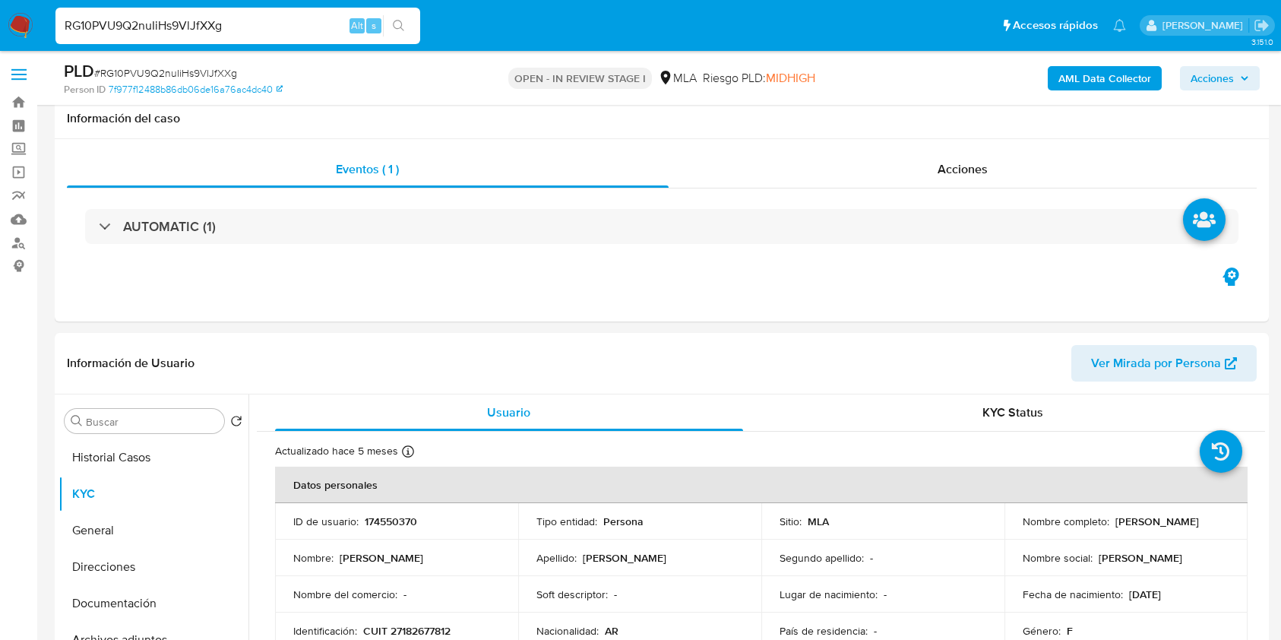
select select "10"
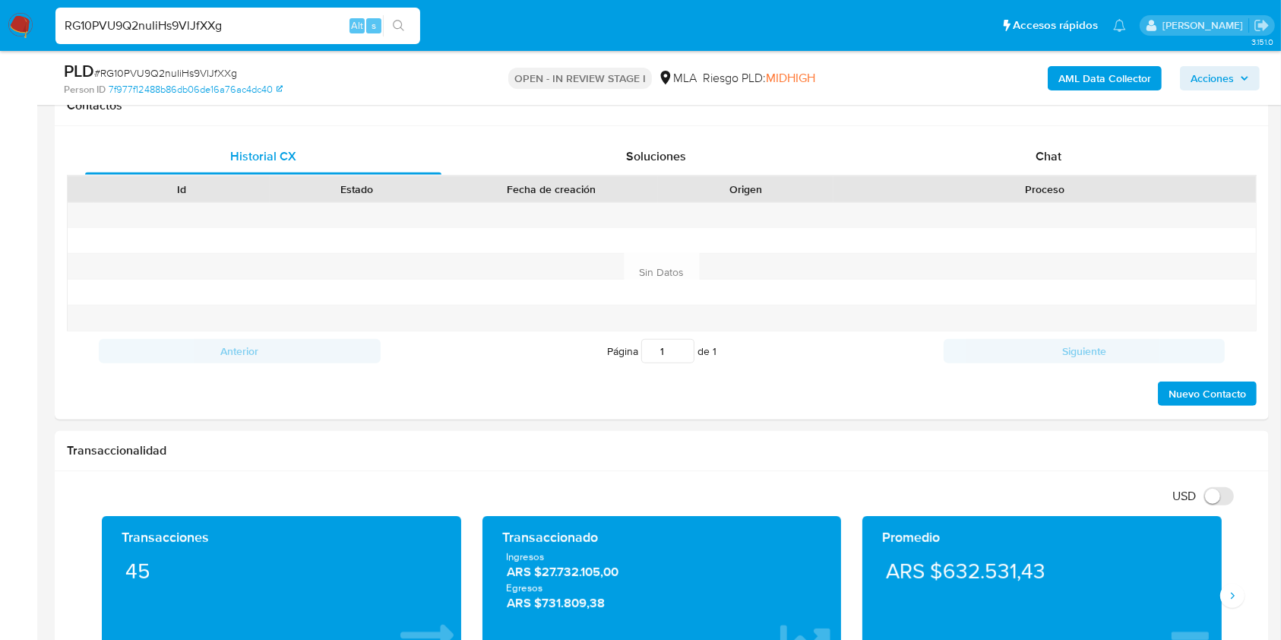
scroll to position [608, 0]
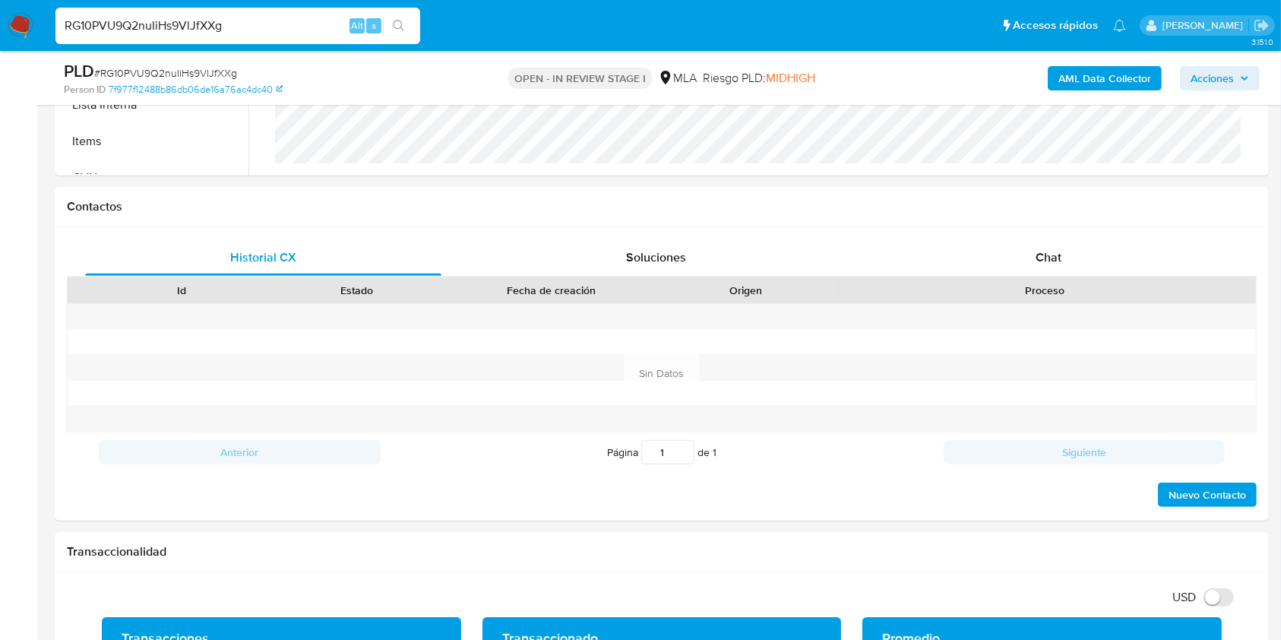
click at [1057, 233] on div "Historial CX Soluciones Chat Id Estado Fecha de creación Origen Proceso Anterio…" at bounding box center [662, 373] width 1214 height 293
click at [1059, 248] on span "Chat" at bounding box center [1049, 256] width 26 height 17
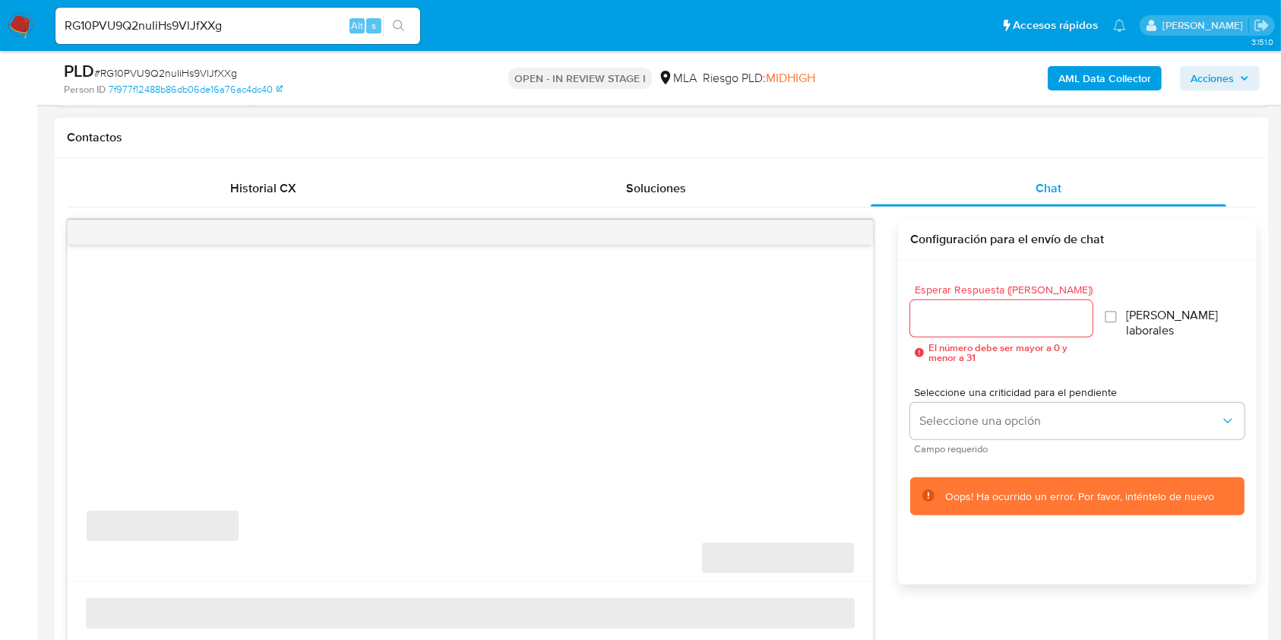
scroll to position [709, 0]
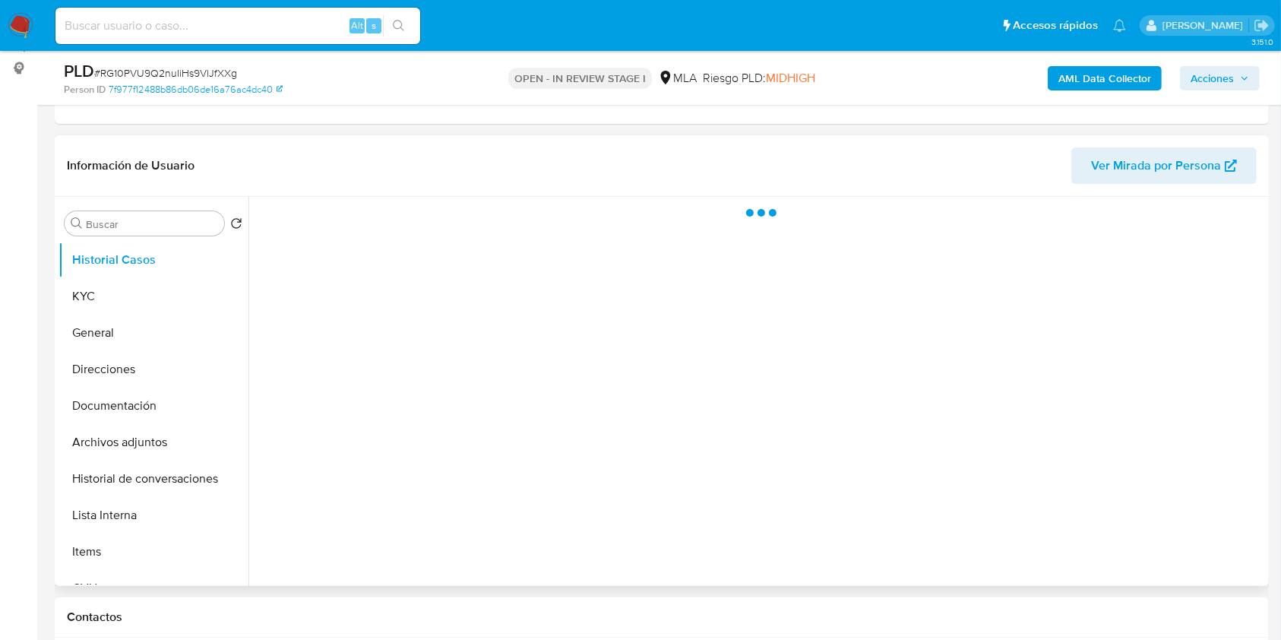
scroll to position [202, 0]
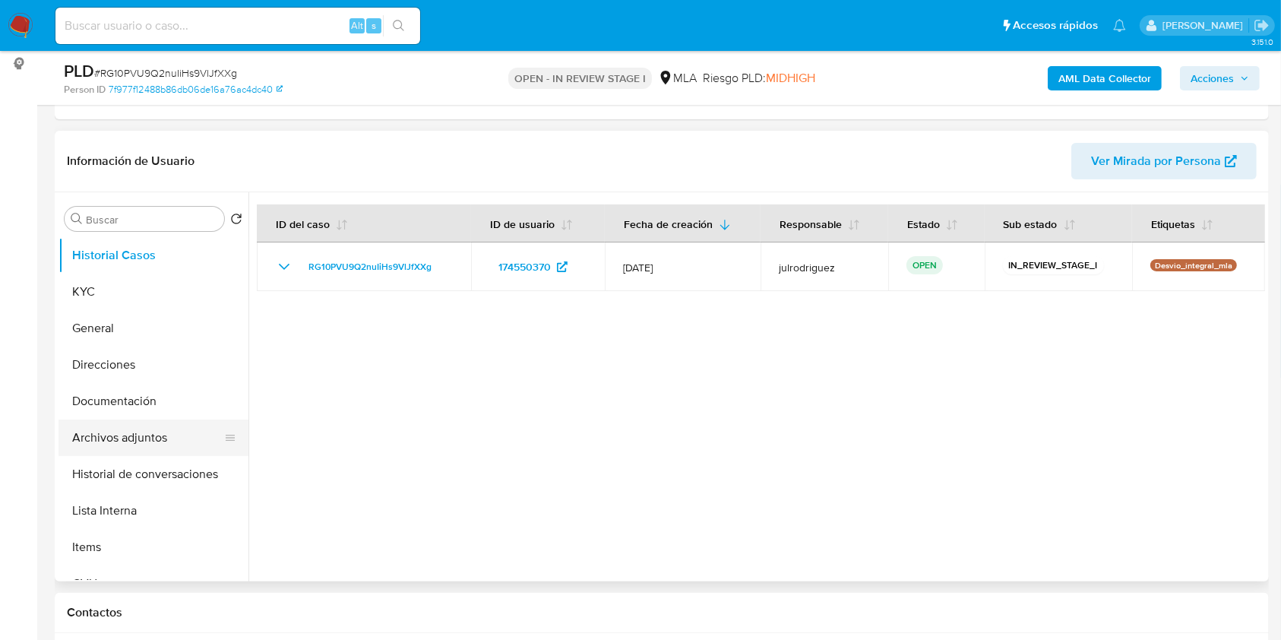
click at [129, 430] on button "Archivos adjuntos" at bounding box center [148, 437] width 178 height 36
select select "10"
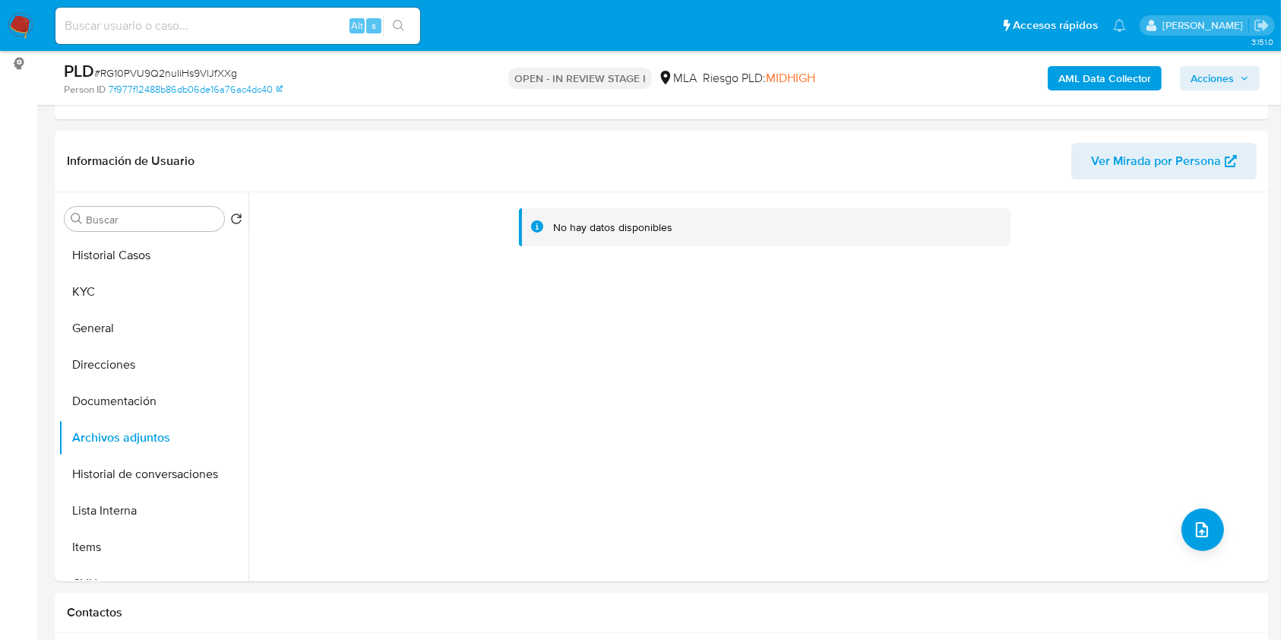
click at [191, 24] on input at bounding box center [237, 26] width 365 height 20
paste input "Schenone"
type input "gustavo Schenone"
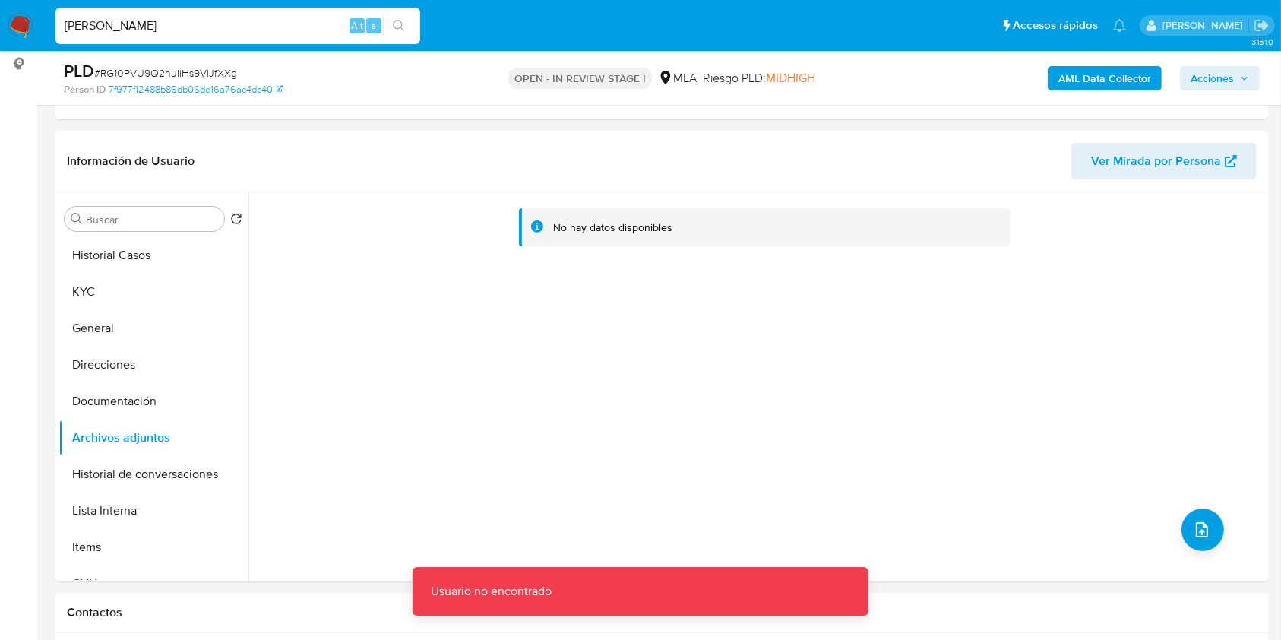
click at [212, 46] on div "gustavo Schenone Alt s" at bounding box center [237, 26] width 365 height 43
click at [210, 23] on input "gustavo Schenone" at bounding box center [237, 26] width 365 height 20
